Goal: Check status: Check status

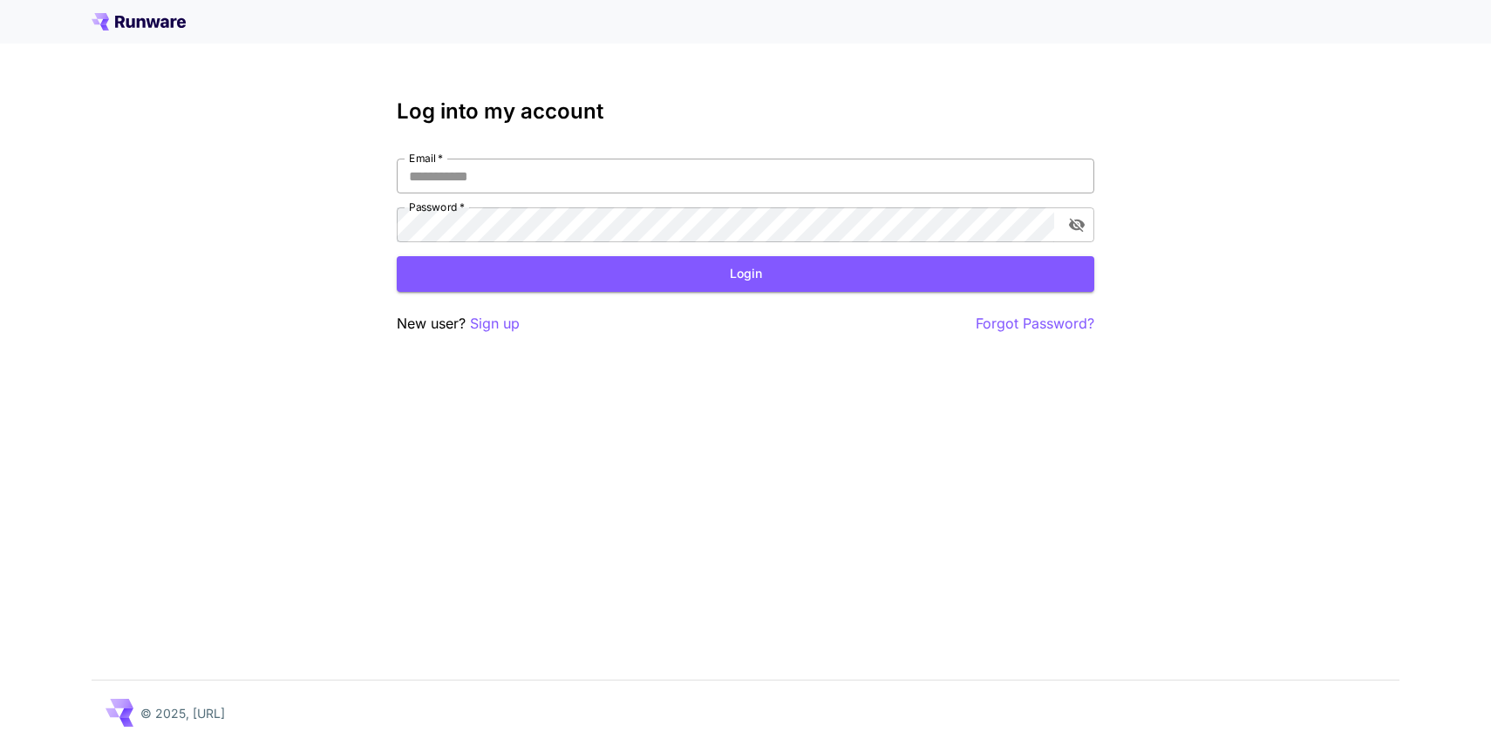
click at [761, 176] on input "Email   *" at bounding box center [745, 176] width 697 height 35
type input "**********"
click button "Login" at bounding box center [745, 274] width 697 height 36
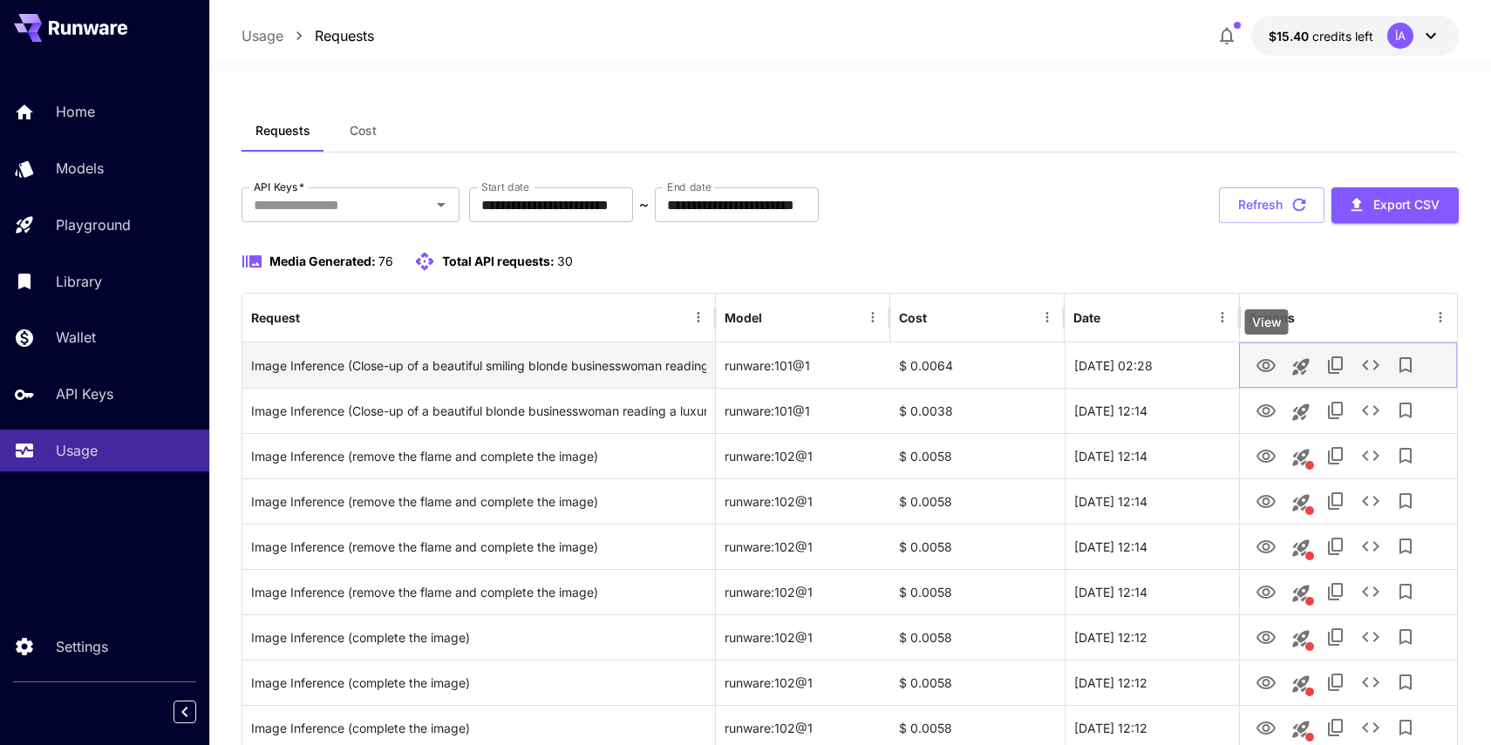
click at [1272, 367] on icon "View" at bounding box center [1265, 365] width 19 height 13
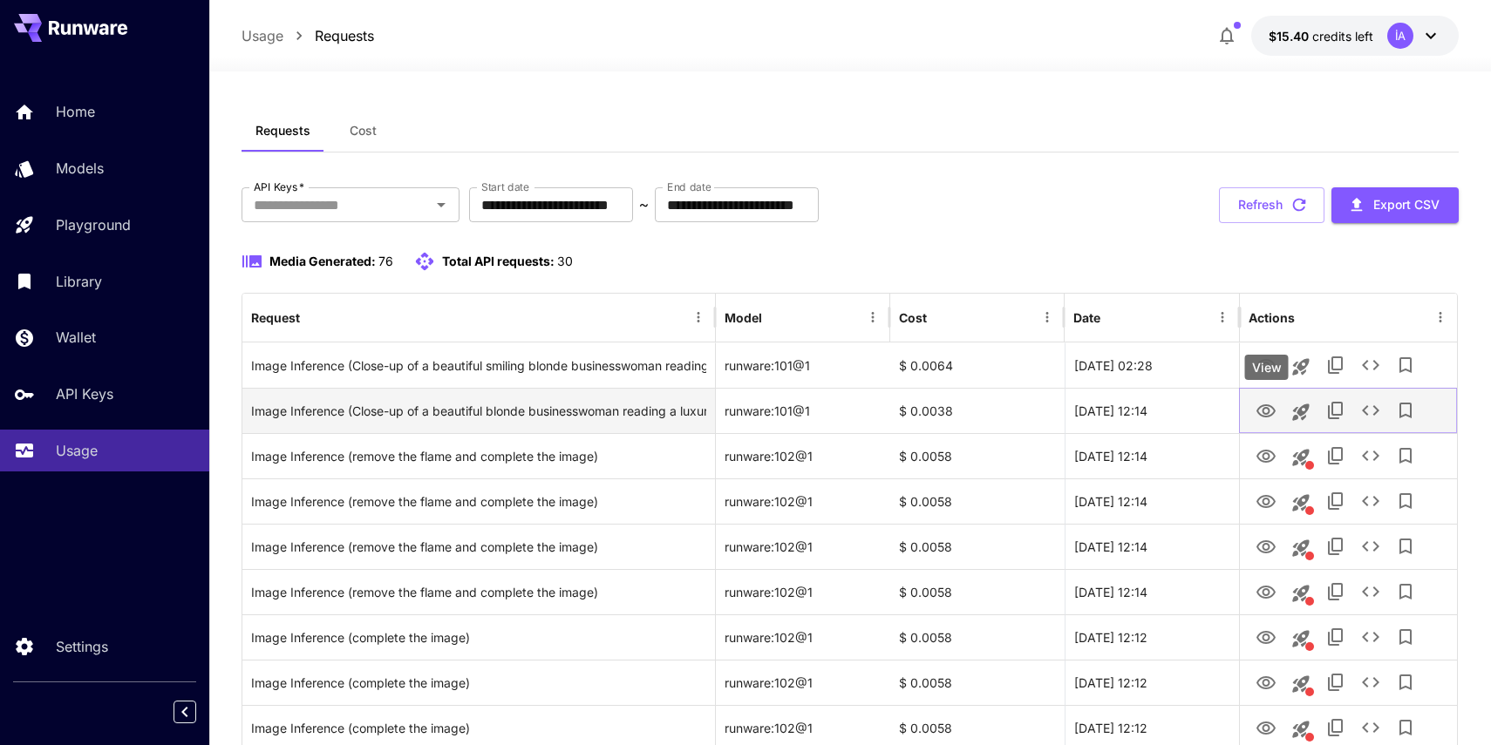
click at [1263, 416] on icon "View" at bounding box center [1265, 410] width 19 height 13
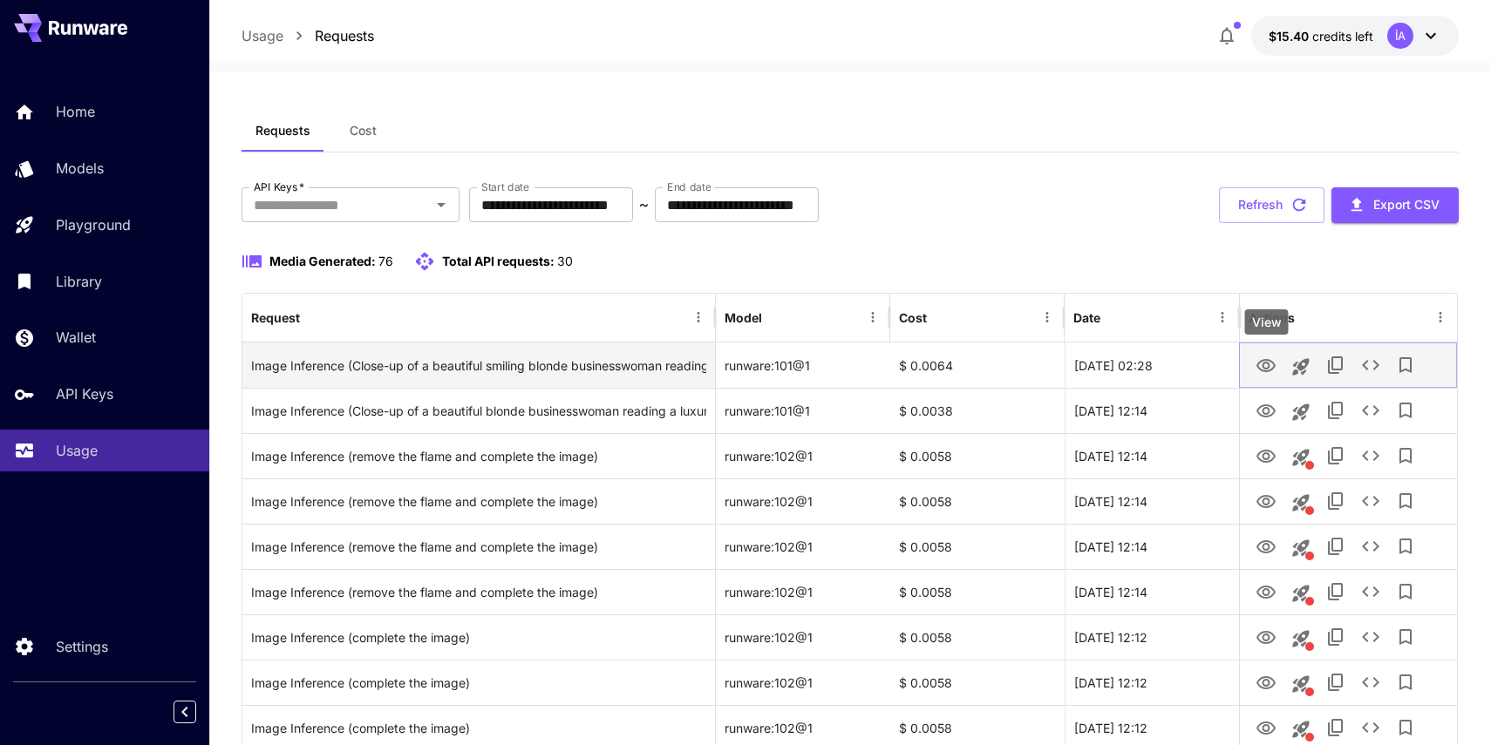
click at [1256, 369] on icon "View" at bounding box center [1265, 366] width 21 height 21
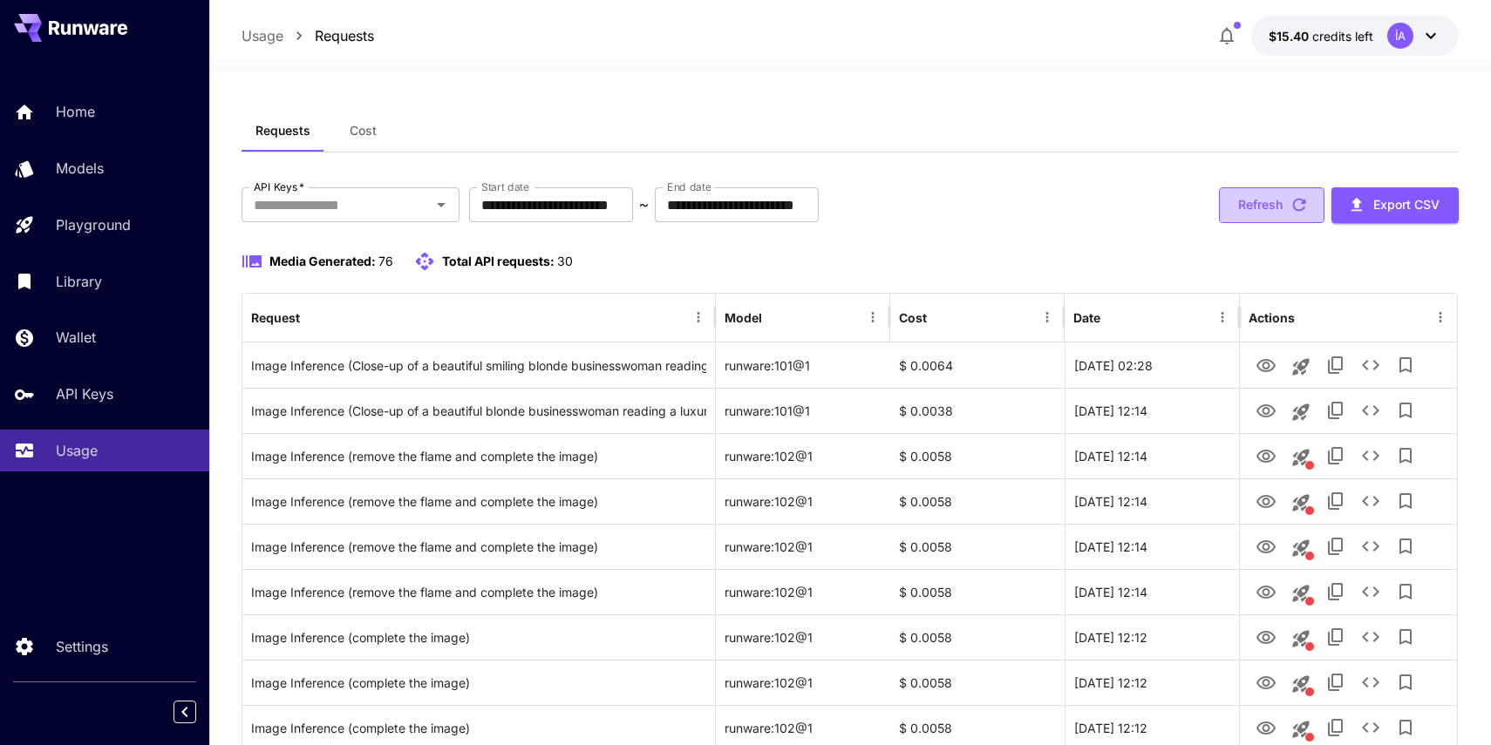
click at [1298, 196] on icon "button" at bounding box center [1298, 204] width 19 height 19
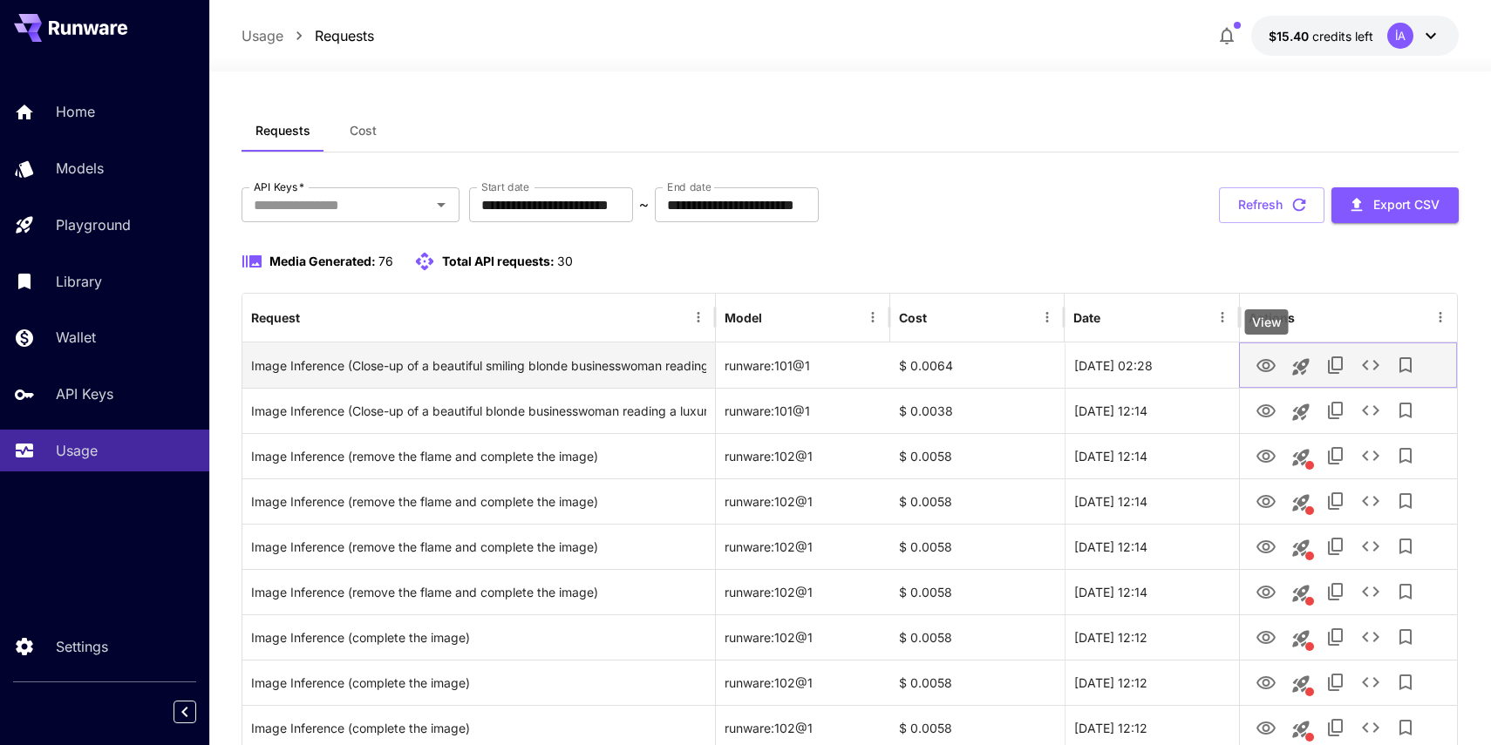
click at [1267, 367] on icon "View" at bounding box center [1265, 365] width 19 height 13
